Goal: Communication & Community: Connect with others

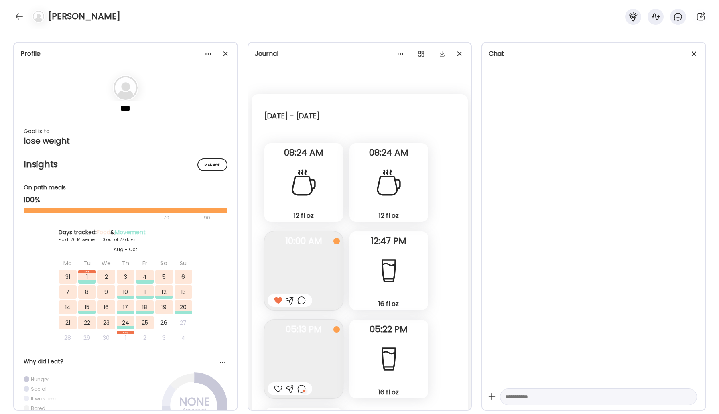
scroll to position [14403, 0]
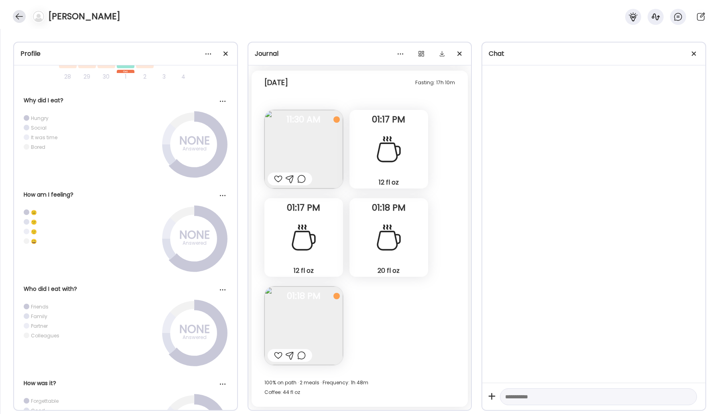
click at [20, 14] on div at bounding box center [19, 16] width 13 height 13
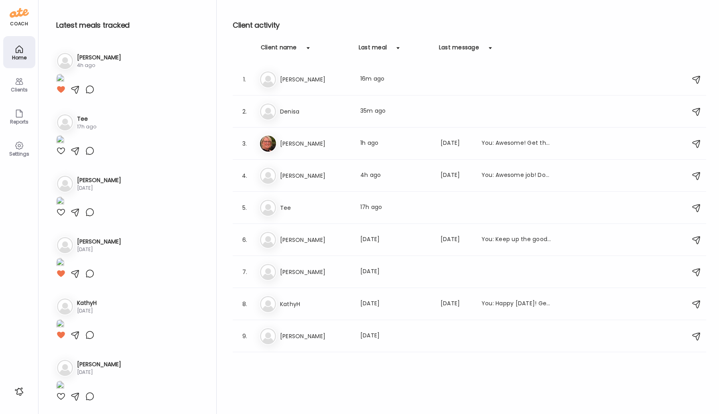
scroll to position [292, 0]
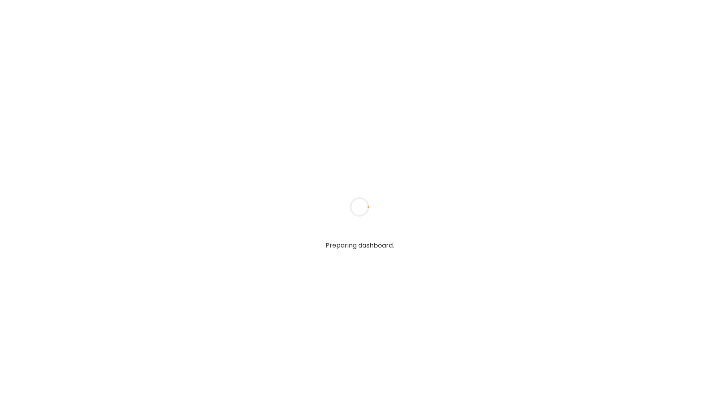
type input "*****"
type input "**********"
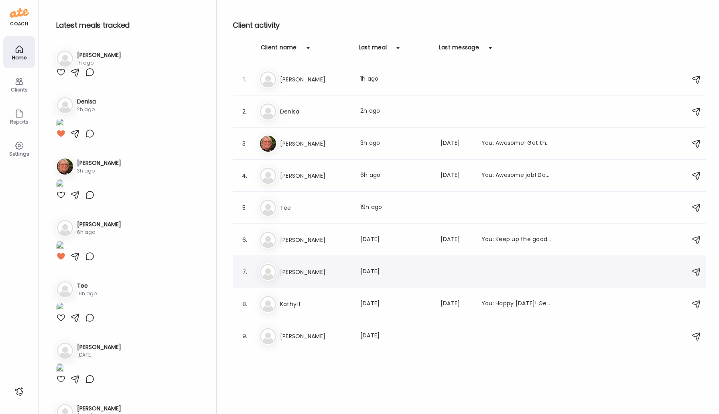
type input "**********"
click at [290, 275] on h3 "[PERSON_NAME]" at bounding box center [315, 272] width 71 height 10
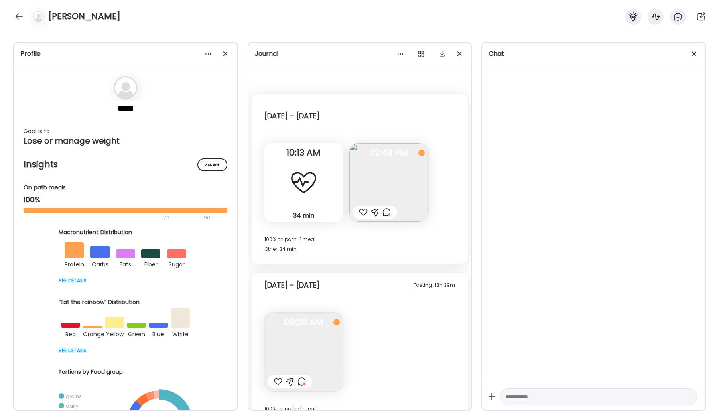
scroll to position [422, 0]
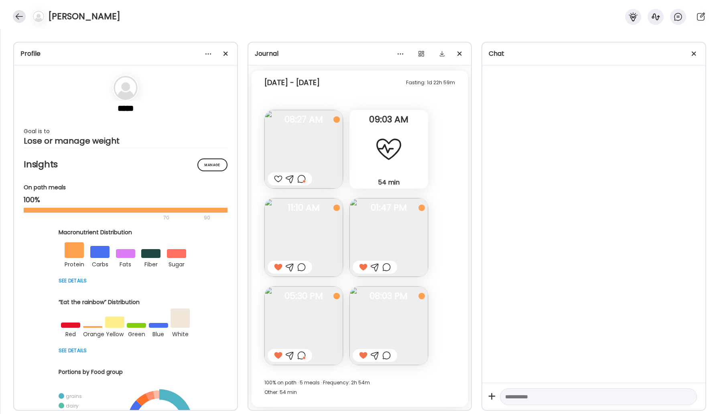
click at [20, 11] on div at bounding box center [19, 16] width 13 height 13
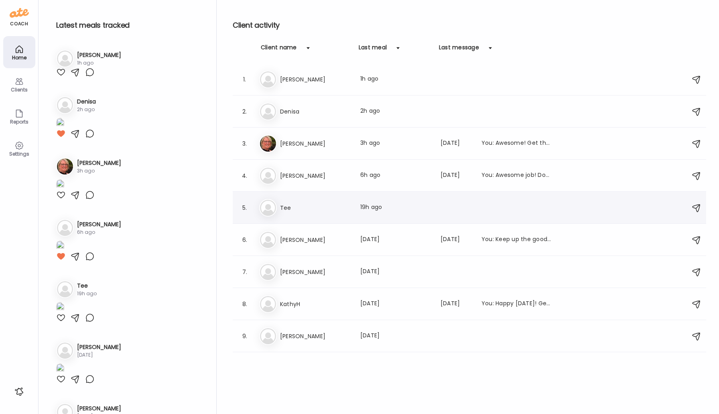
click at [289, 205] on h3 "Tee" at bounding box center [315, 208] width 71 height 10
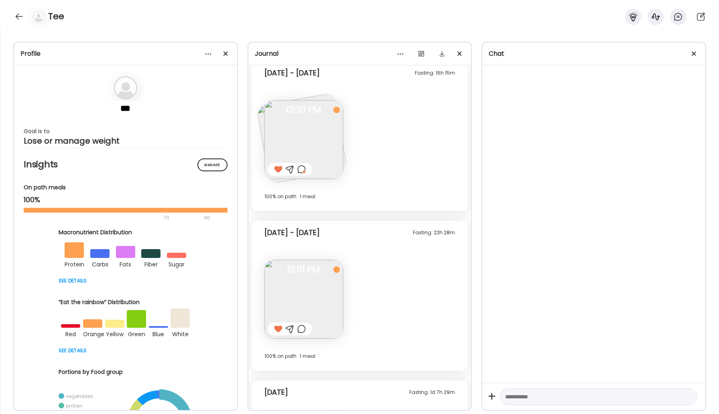
scroll to position [545, 0]
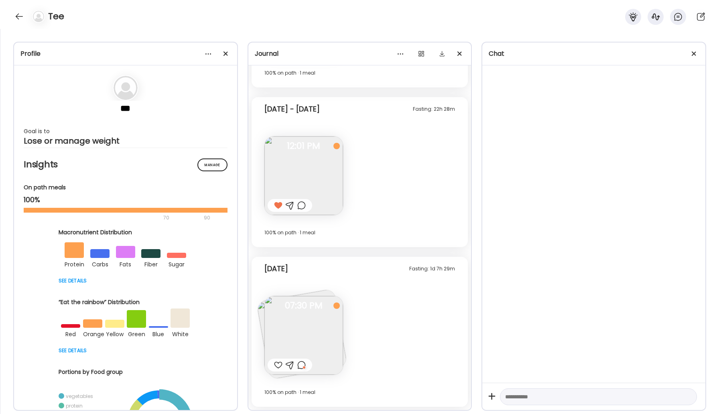
click at [304, 325] on img at bounding box center [303, 335] width 79 height 79
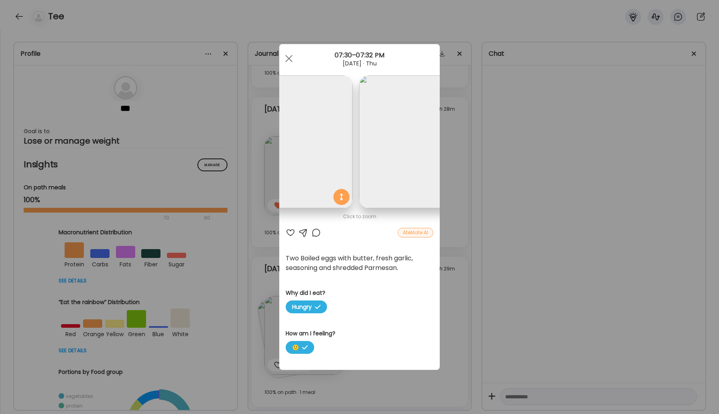
scroll to position [0, 0]
click at [288, 59] on span at bounding box center [288, 58] width 7 height 7
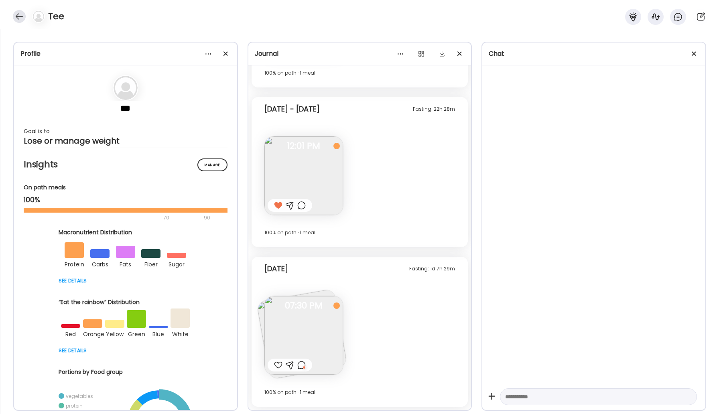
click at [15, 14] on div at bounding box center [19, 16] width 13 height 13
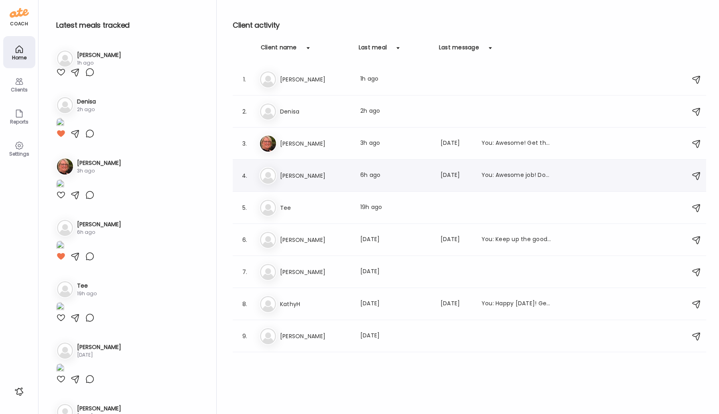
click at [311, 181] on div "Ke [PERSON_NAME] Last meal: 6h ago Last message: [DATE] You: Awesome job! Don't…" at bounding box center [470, 176] width 423 height 18
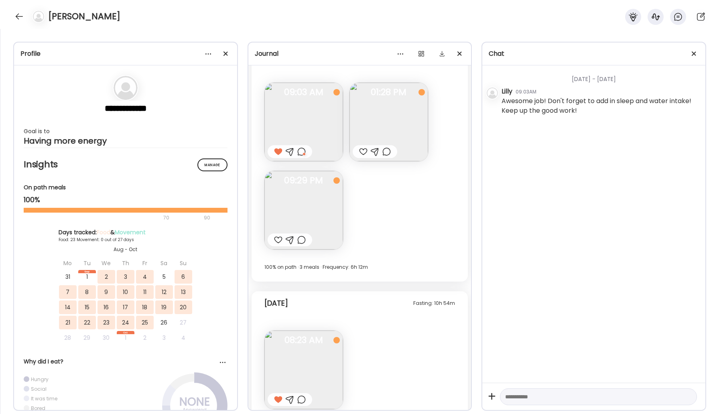
scroll to position [4886, 0]
click at [329, 207] on img at bounding box center [303, 212] width 79 height 79
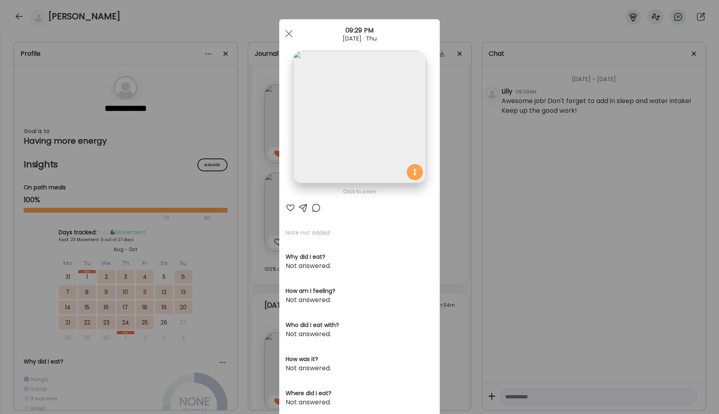
click at [317, 207] on div at bounding box center [316, 208] width 10 height 10
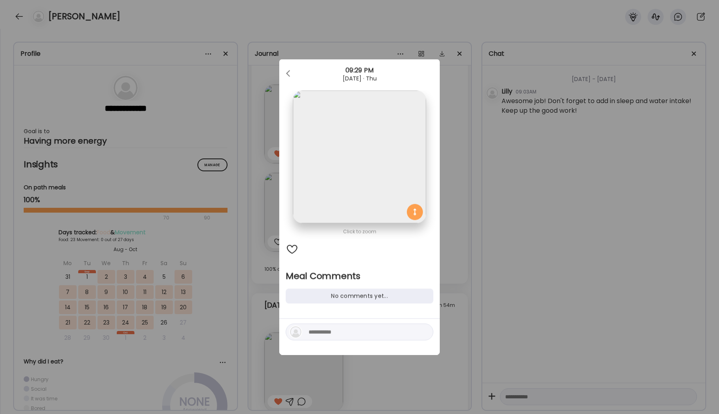
click at [328, 340] on div at bounding box center [359, 337] width 160 height 36
click at [325, 334] on textarea at bounding box center [362, 332] width 108 height 10
type textarea "**********"
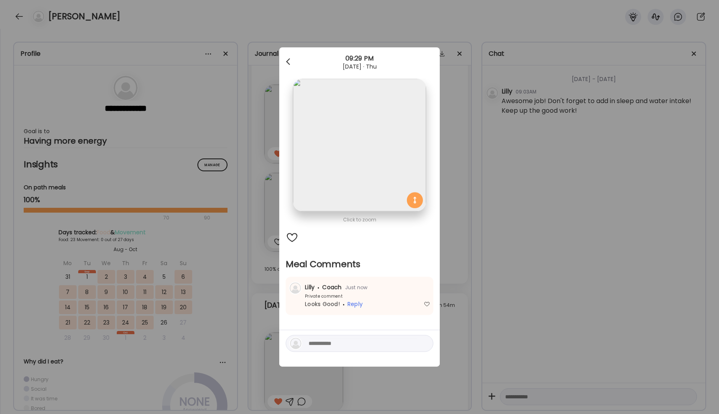
click at [290, 65] on div at bounding box center [289, 62] width 16 height 16
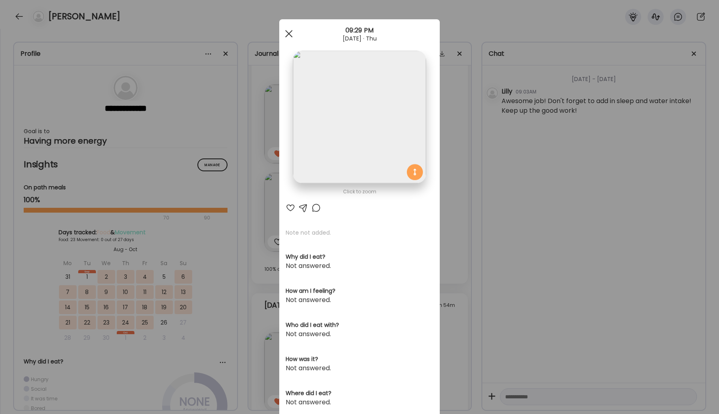
click at [288, 27] on div at bounding box center [289, 34] width 16 height 16
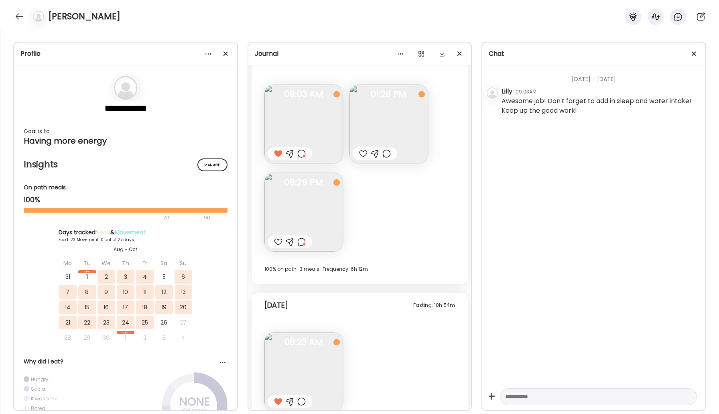
click at [14, 10] on div "[PERSON_NAME]" at bounding box center [359, 14] width 719 height 29
click at [17, 17] on div at bounding box center [19, 16] width 13 height 13
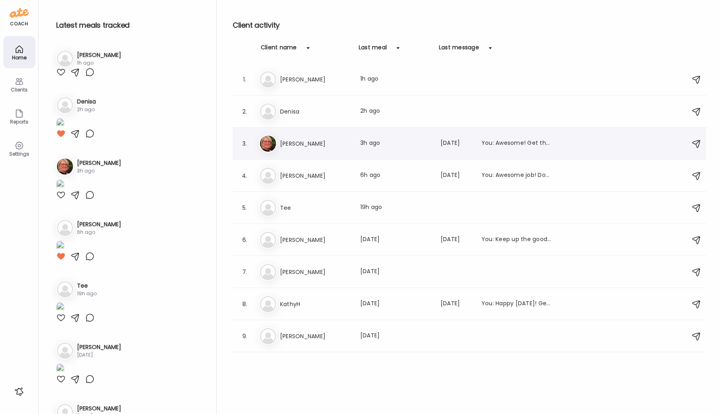
click at [294, 147] on h3 "[PERSON_NAME]" at bounding box center [315, 144] width 71 height 10
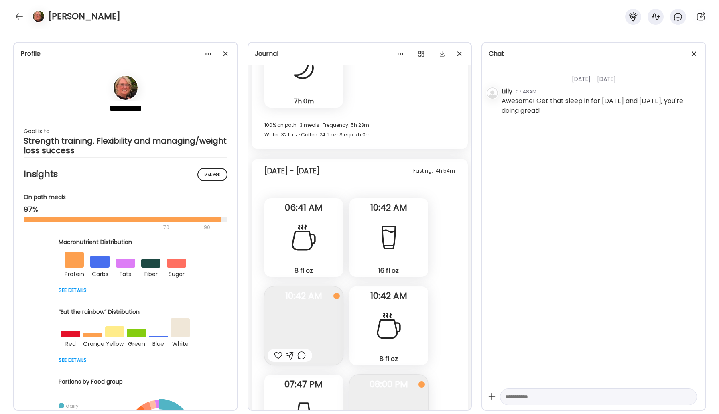
scroll to position [12180, 0]
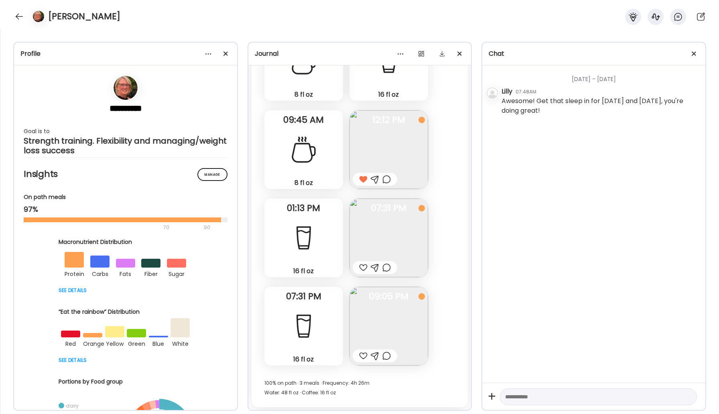
click at [361, 269] on div at bounding box center [363, 268] width 8 height 10
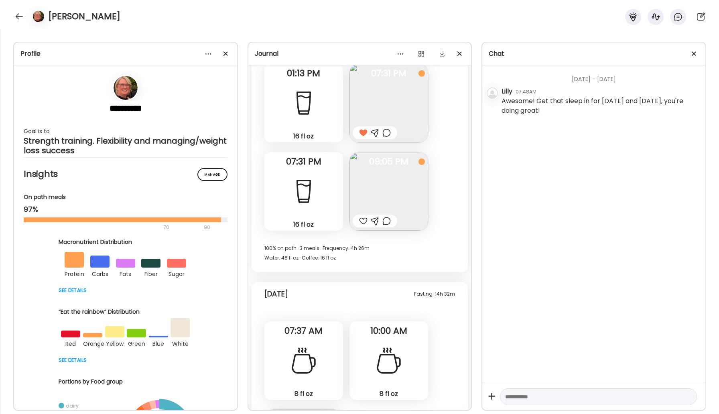
scroll to position [12317, 0]
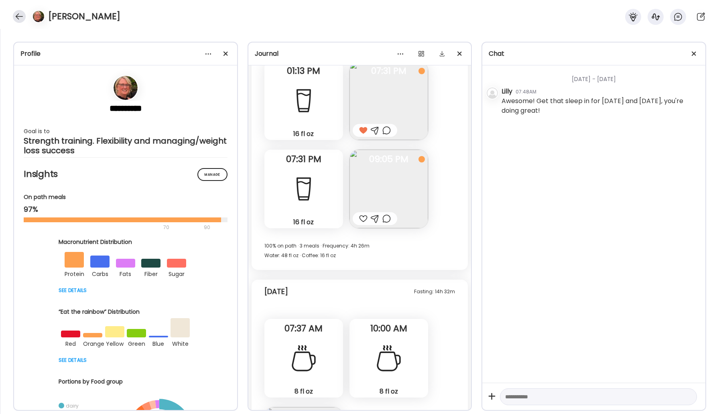
click at [20, 14] on div at bounding box center [19, 16] width 13 height 13
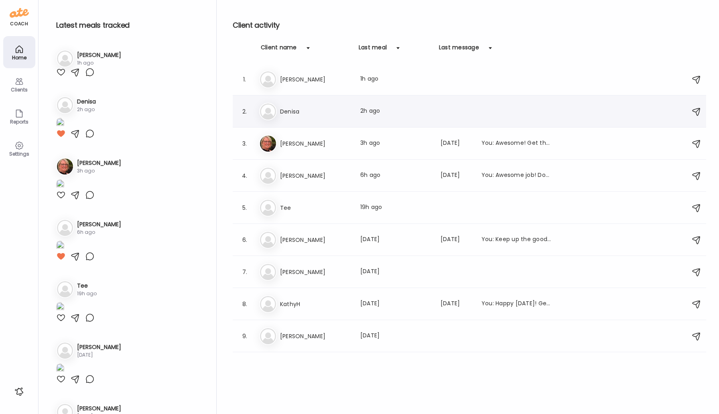
click at [286, 115] on h3 "Denisa" at bounding box center [315, 112] width 71 height 10
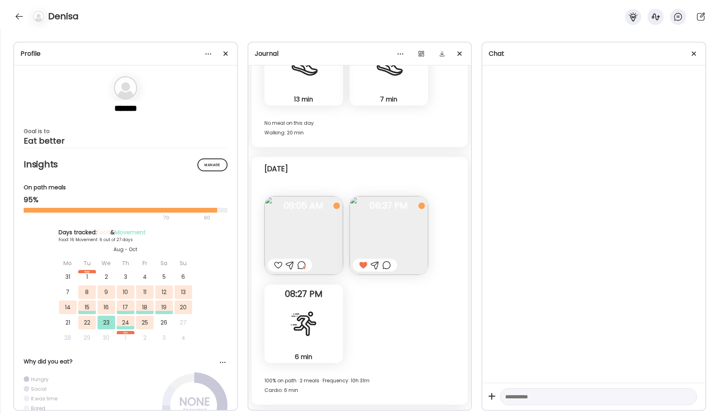
scroll to position [3539, 0]
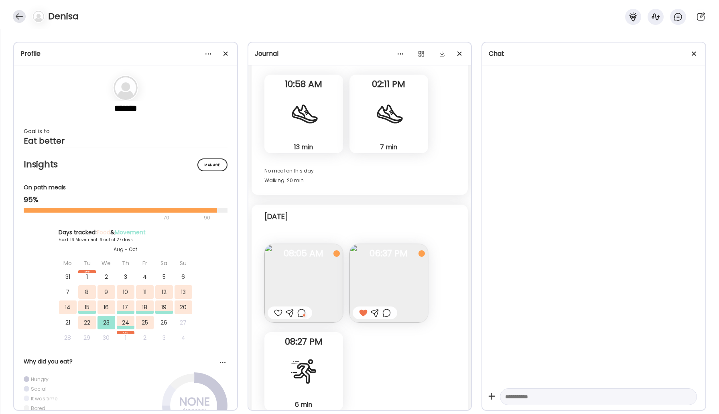
click at [17, 14] on div at bounding box center [19, 16] width 13 height 13
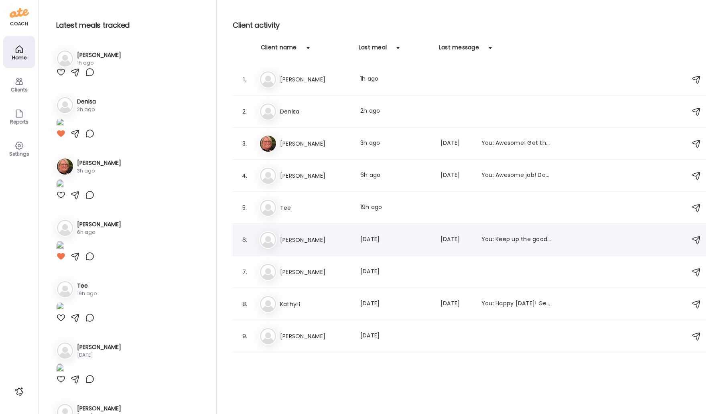
click at [326, 235] on h3 "[PERSON_NAME]" at bounding box center [315, 240] width 71 height 10
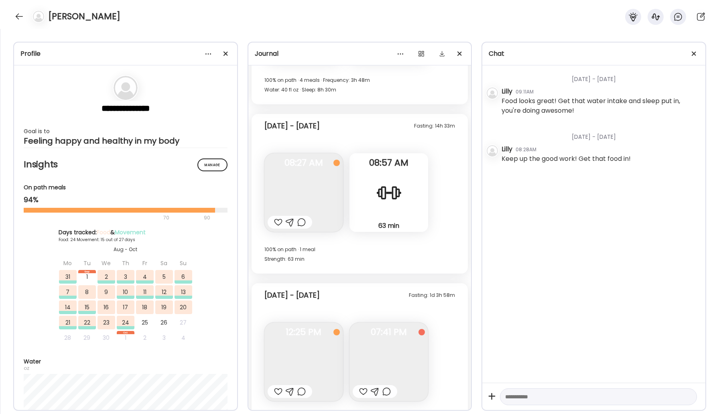
scroll to position [10172, 0]
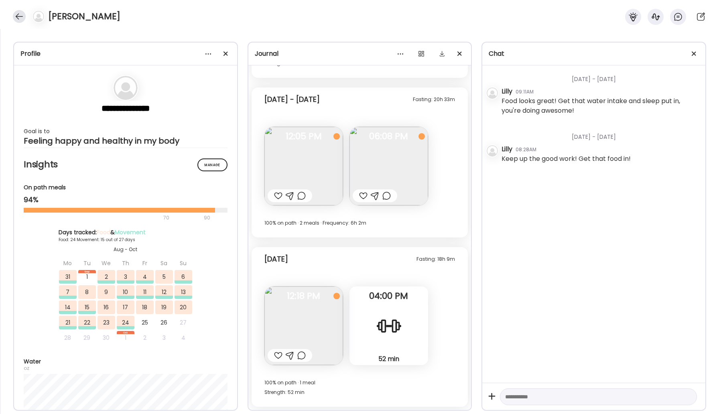
click at [14, 14] on div at bounding box center [19, 16] width 13 height 13
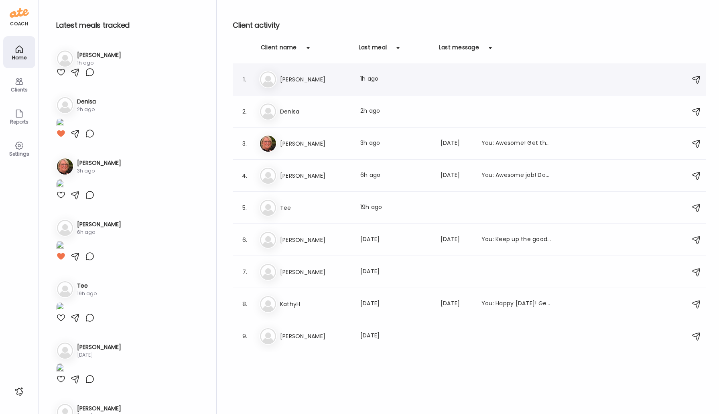
click at [287, 87] on div "Ti [PERSON_NAME] Last meal: 1h ago" at bounding box center [470, 80] width 423 height 18
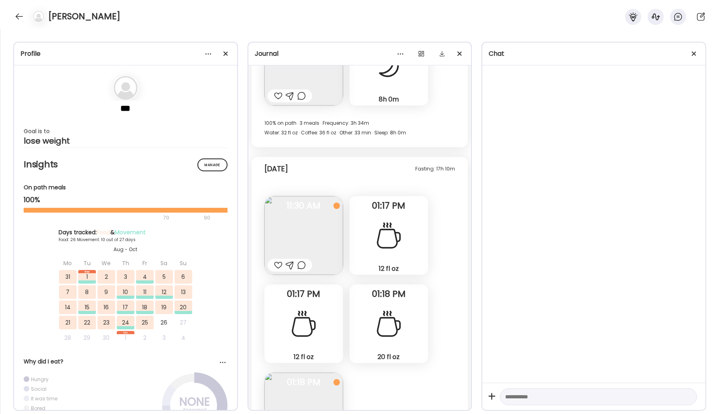
scroll to position [14403, 0]
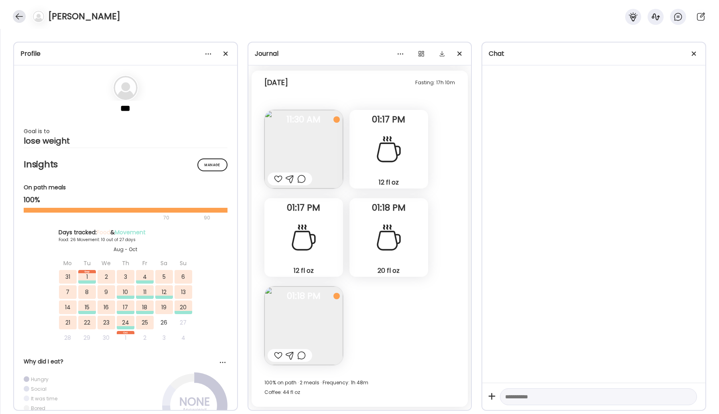
click at [21, 19] on div at bounding box center [19, 16] width 13 height 13
